Goal: Task Accomplishment & Management: Manage account settings

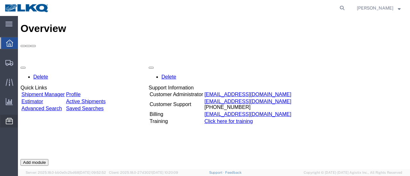
click at [0, 0] on span "Location Appointment" at bounding box center [0, 0] width 0 height 0
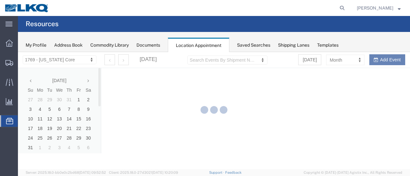
select select "28716"
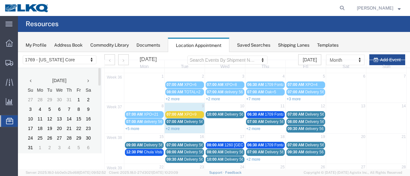
scroll to position [32, 0]
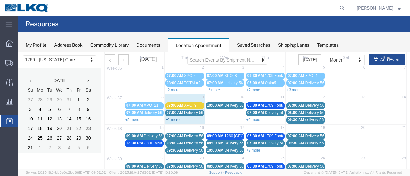
click at [172, 118] on link "+2 more" at bounding box center [173, 120] width 14 height 4
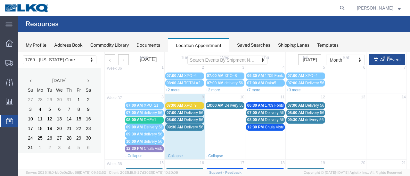
click at [220, 97] on td "10" at bounding box center [225, 98] width 40 height 8
select select "1"
select select
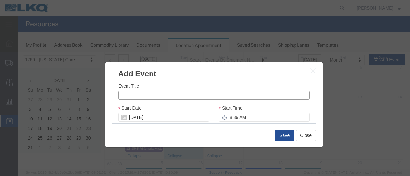
click at [155, 93] on input "Event Title" at bounding box center [213, 95] width 191 height 9
type input "XPO=3"
drag, startPoint x: 226, startPoint y: 119, endPoint x: 234, endPoint y: 121, distance: 8.3
click at [226, 119] on input "8:39 AM" at bounding box center [264, 117] width 91 height 9
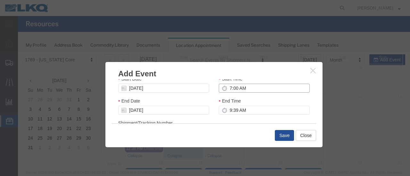
scroll to position [38, 0]
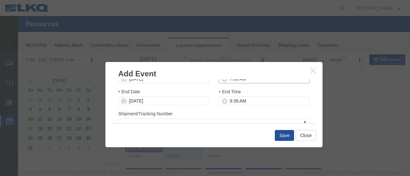
type input "7:00 AM"
drag, startPoint x: 299, startPoint y: 112, endPoint x: 295, endPoint y: 113, distance: 4.3
click at [298, 112] on div "Shipment/Tracking Number Shipment/Tracking Number Shipment/Tracking Number" at bounding box center [213, 118] width 191 height 17
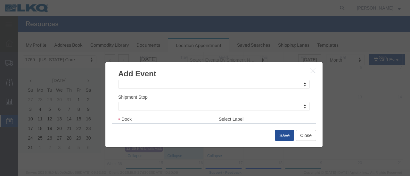
scroll to position [109, 0]
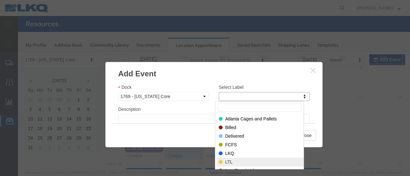
select select "25"
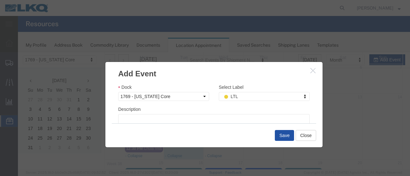
click at [280, 138] on button "Save" at bounding box center [284, 135] width 19 height 11
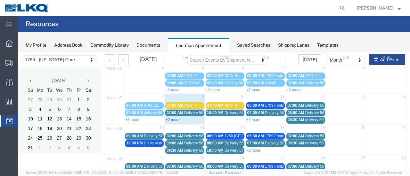
click at [172, 119] on link "+2 more" at bounding box center [173, 120] width 14 height 4
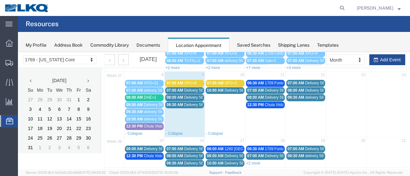
scroll to position [64, 0]
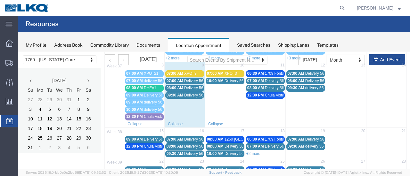
click at [190, 75] on span "XPO=9" at bounding box center [190, 73] width 12 height 4
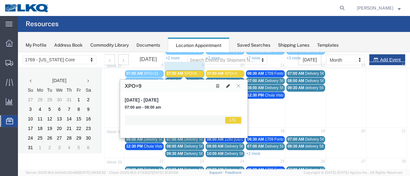
click at [226, 85] on icon at bounding box center [228, 86] width 4 height 4
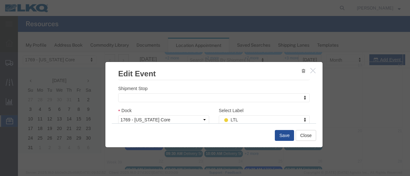
scroll to position [96, 0]
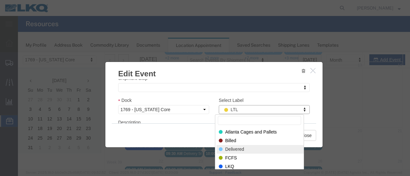
select select "40"
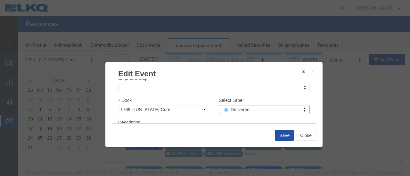
click at [287, 137] on button "Save" at bounding box center [284, 135] width 19 height 11
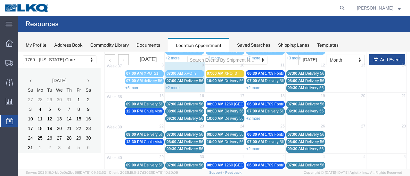
scroll to position [41, 0]
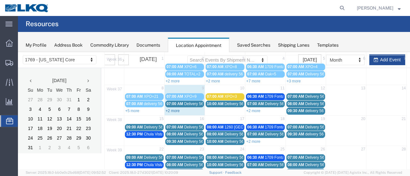
click at [172, 109] on link "+2 more" at bounding box center [173, 111] width 14 height 4
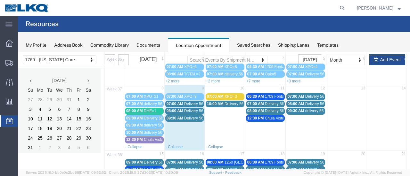
click at [193, 102] on span "Delivery 56383299" at bounding box center [200, 104] width 32 height 4
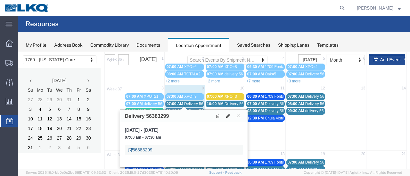
click at [143, 149] on link "56383299" at bounding box center [140, 150] width 24 height 6
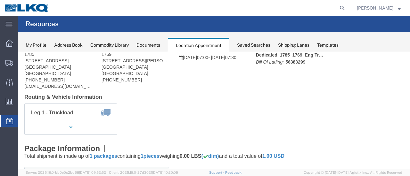
click at [0, 0] on span "Location Appointment" at bounding box center [0, 0] width 0 height 0
click at [145, 45] on div "Documents" at bounding box center [148, 45] width 24 height 7
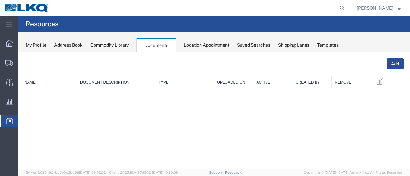
click at [217, 46] on div "Location Appointment" at bounding box center [206, 45] width 45 height 7
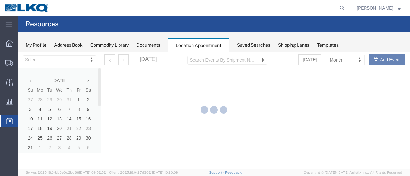
select select "28716"
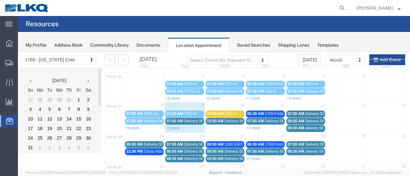
scroll to position [32, 0]
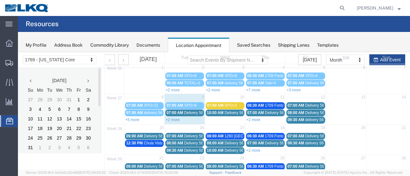
click at [177, 112] on span "07:00 AM" at bounding box center [174, 113] width 17 height 4
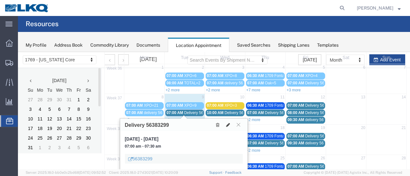
click at [227, 124] on icon at bounding box center [228, 125] width 4 height 4
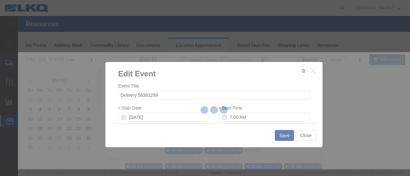
select select
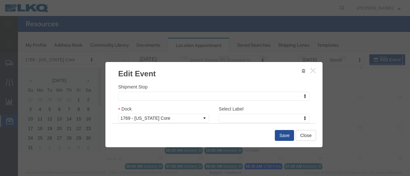
scroll to position [96, 0]
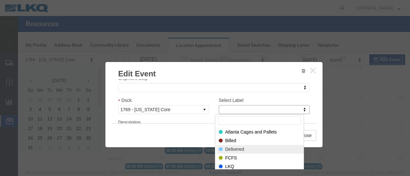
select select "40"
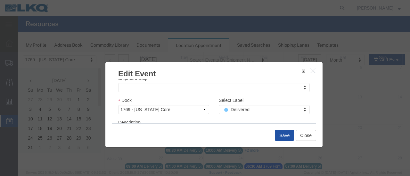
click at [286, 135] on button "Save" at bounding box center [284, 135] width 19 height 11
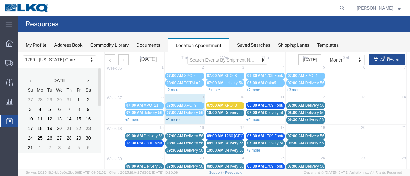
click at [177, 119] on link "+2 more" at bounding box center [173, 120] width 14 height 4
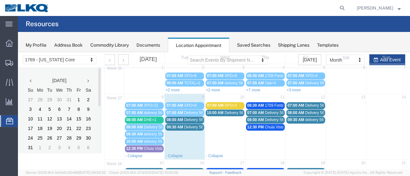
scroll to position [64, 0]
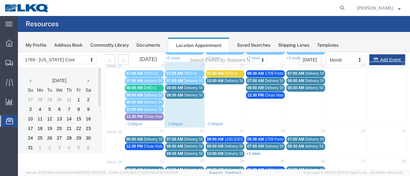
click at [250, 152] on link "+2 more" at bounding box center [253, 154] width 14 height 4
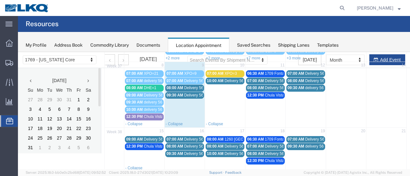
click at [217, 144] on span "08:00 AM" at bounding box center [215, 146] width 17 height 4
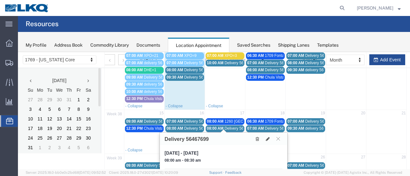
scroll to position [96, 0]
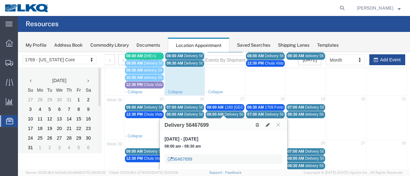
click at [175, 160] on link "56467699" at bounding box center [180, 159] width 24 height 6
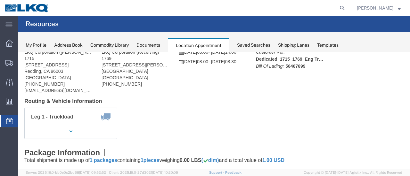
scroll to position [0, 0]
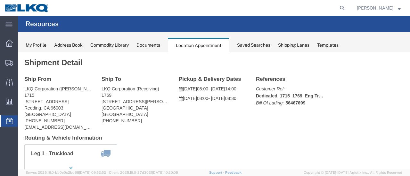
click at [0, 0] on span "Location Appointment" at bounding box center [0, 0] width 0 height 0
click at [151, 47] on div "Documents" at bounding box center [148, 45] width 24 height 7
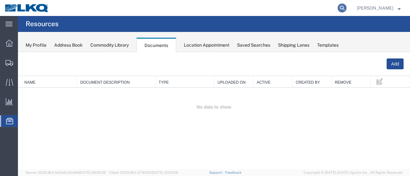
click at [346, 8] on icon at bounding box center [341, 8] width 9 height 9
paste input "56383296"
type input "56383296"
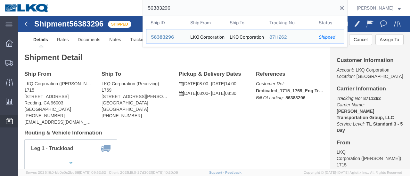
click at [0, 0] on span "Location Appointment" at bounding box center [0, 0] width 0 height 0
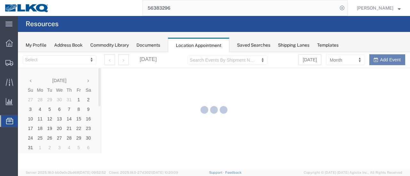
select select "28716"
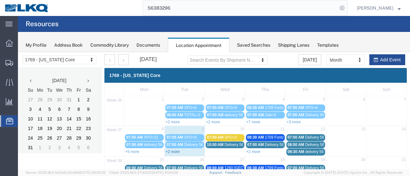
click at [168, 151] on link "+2 more" at bounding box center [173, 152] width 14 height 4
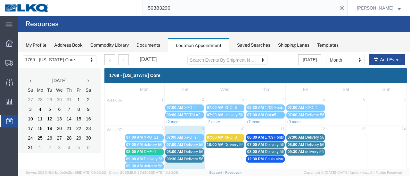
click at [177, 151] on span "08:00 AM" at bounding box center [174, 152] width 17 height 4
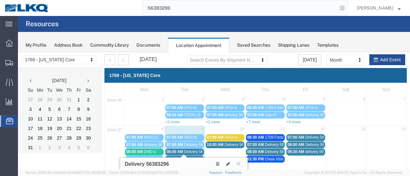
click at [141, 73] on h3 "1769 - [US_STATE] Core" at bounding box center [134, 75] width 51 height 5
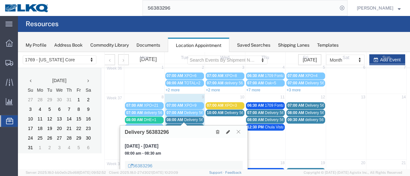
click at [240, 131] on button at bounding box center [238, 132] width 9 height 6
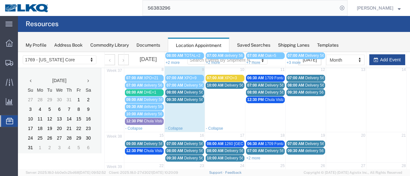
scroll to position [96, 0]
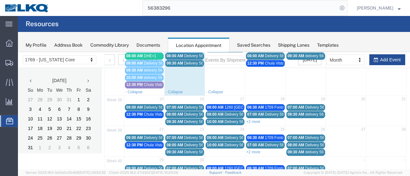
click at [213, 112] on span "08:00 AM" at bounding box center [215, 114] width 17 height 4
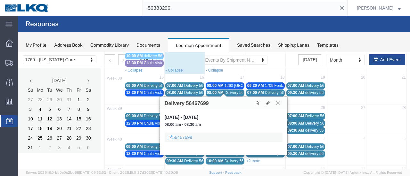
scroll to position [128, 0]
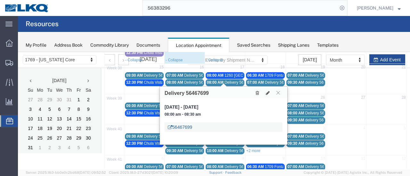
click at [181, 127] on link "56467699" at bounding box center [180, 127] width 24 height 6
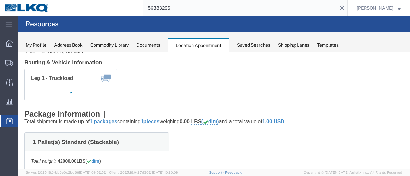
scroll to position [32, 0]
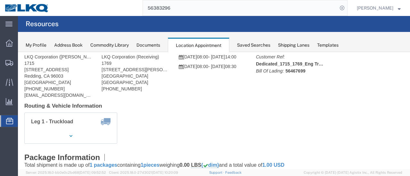
click at [149, 49] on div "My Profile Address Book Commodity Library Documents Location Appointment Saved …" at bounding box center [214, 42] width 392 height 20
click at [149, 46] on div "Documents" at bounding box center [148, 45] width 24 height 7
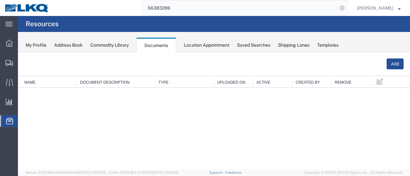
click at [205, 46] on div "Location Appointment" at bounding box center [206, 45] width 45 height 7
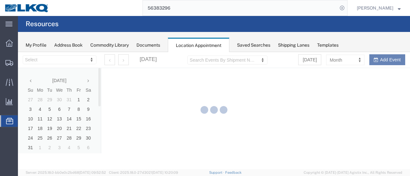
select select "28716"
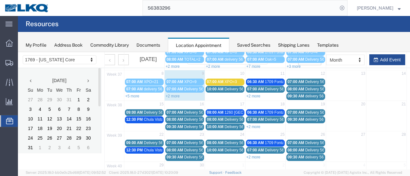
scroll to position [64, 0]
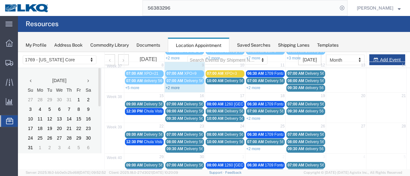
click at [175, 87] on link "+2 more" at bounding box center [173, 88] width 14 height 4
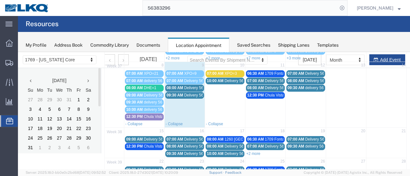
scroll to position [96, 0]
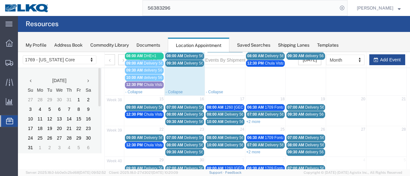
click at [216, 136] on span "08:00 AM" at bounding box center [215, 138] width 17 height 4
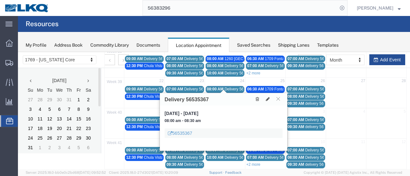
scroll to position [145, 0]
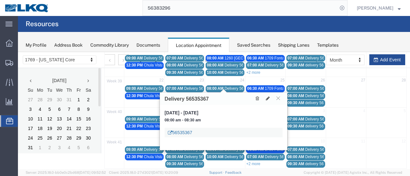
click at [177, 134] on link "56535367" at bounding box center [180, 133] width 24 height 6
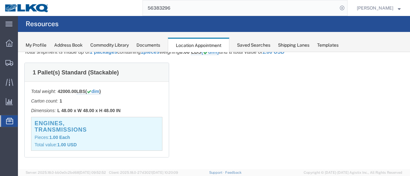
scroll to position [17, 0]
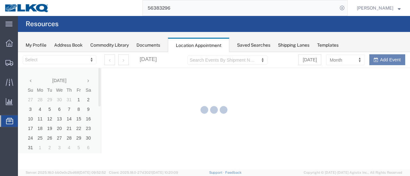
select select "28716"
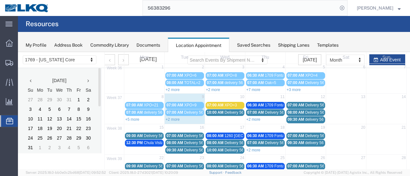
scroll to position [64, 0]
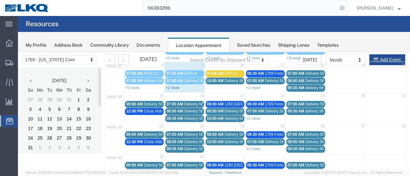
click at [170, 86] on link "+2 more" at bounding box center [173, 88] width 14 height 4
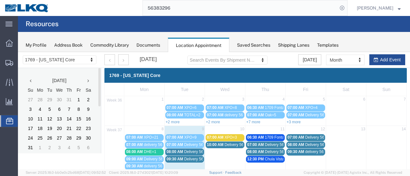
scroll to position [96, 0]
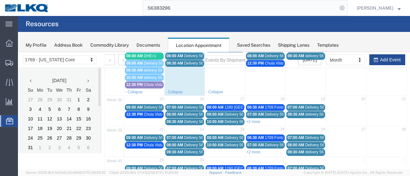
click at [147, 83] on span "Chula Vista Truck" at bounding box center [159, 85] width 30 height 4
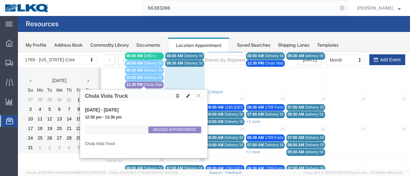
click at [198, 95] on icon at bounding box center [199, 96] width 4 height 4
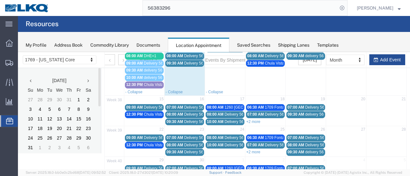
click at [145, 56] on span "DHE=1" at bounding box center [150, 56] width 12 height 4
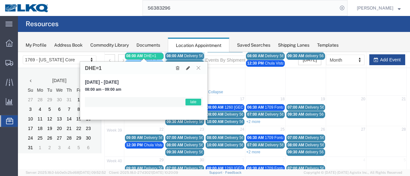
click at [198, 66] on icon at bounding box center [199, 68] width 4 height 4
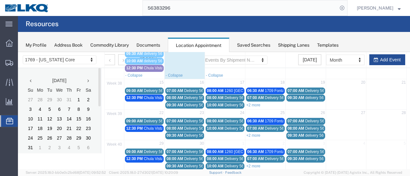
scroll to position [128, 0]
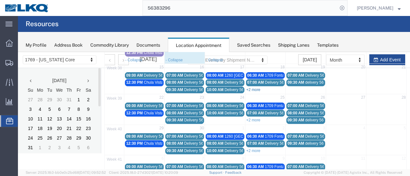
click at [251, 88] on link "+2 more" at bounding box center [253, 90] width 14 height 4
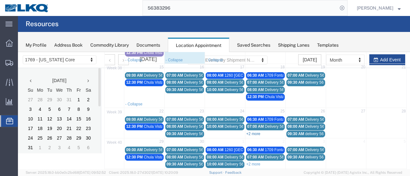
click at [253, 132] on link "+2 more" at bounding box center [253, 134] width 14 height 4
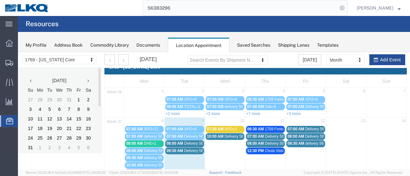
scroll to position [0, 0]
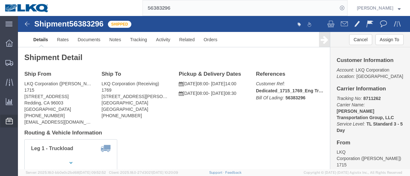
click at [0, 0] on span "Location Appointment" at bounding box center [0, 0] width 0 height 0
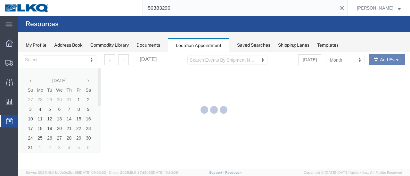
select select "28716"
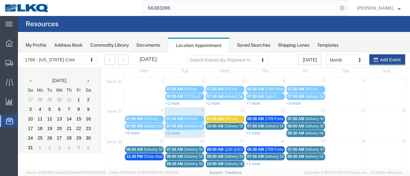
scroll to position [32, 0]
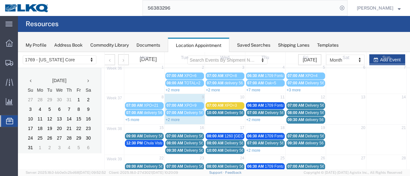
click at [171, 120] on link "+2 more" at bounding box center [173, 120] width 14 height 4
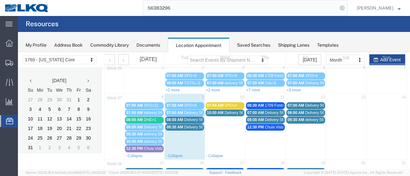
click at [184, 119] on span "Delivery 56383296" at bounding box center [200, 120] width 32 height 4
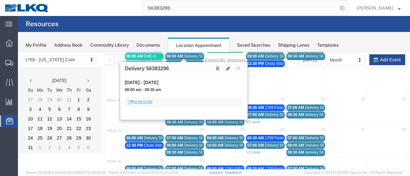
scroll to position [96, 0]
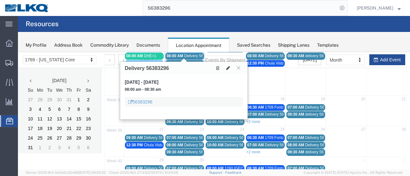
click at [227, 68] on icon at bounding box center [228, 68] width 4 height 4
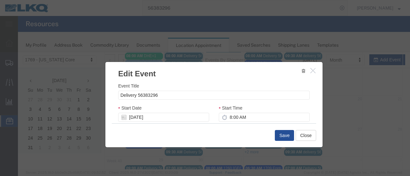
select select
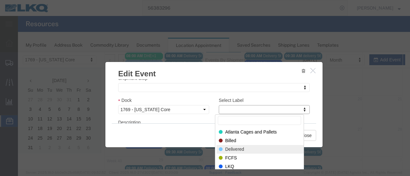
select select "40"
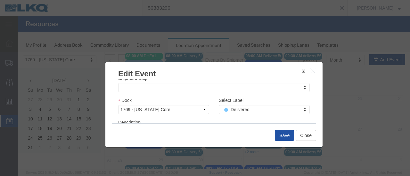
click at [278, 137] on button "Save" at bounding box center [284, 135] width 19 height 11
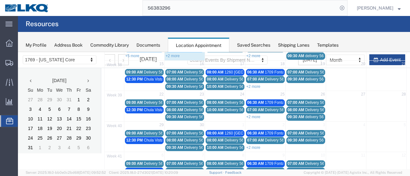
scroll to position [41, 0]
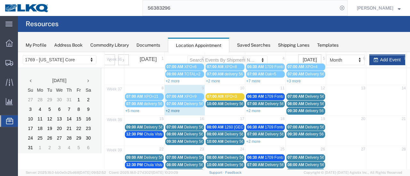
click at [173, 110] on link "+2 more" at bounding box center [173, 111] width 14 height 4
